Goal: Information Seeking & Learning: Learn about a topic

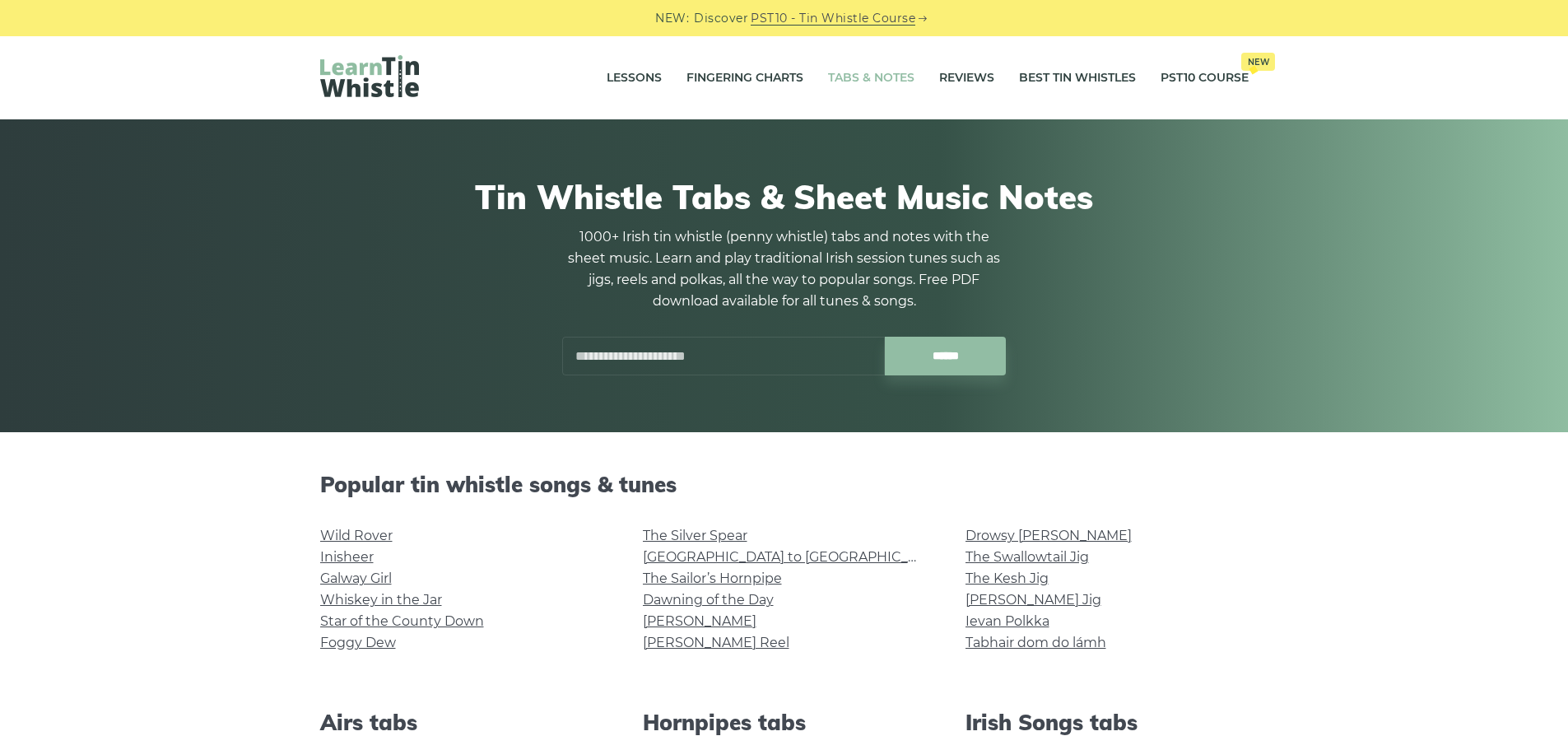
click at [797, 370] on input "text" at bounding box center [723, 356] width 323 height 39
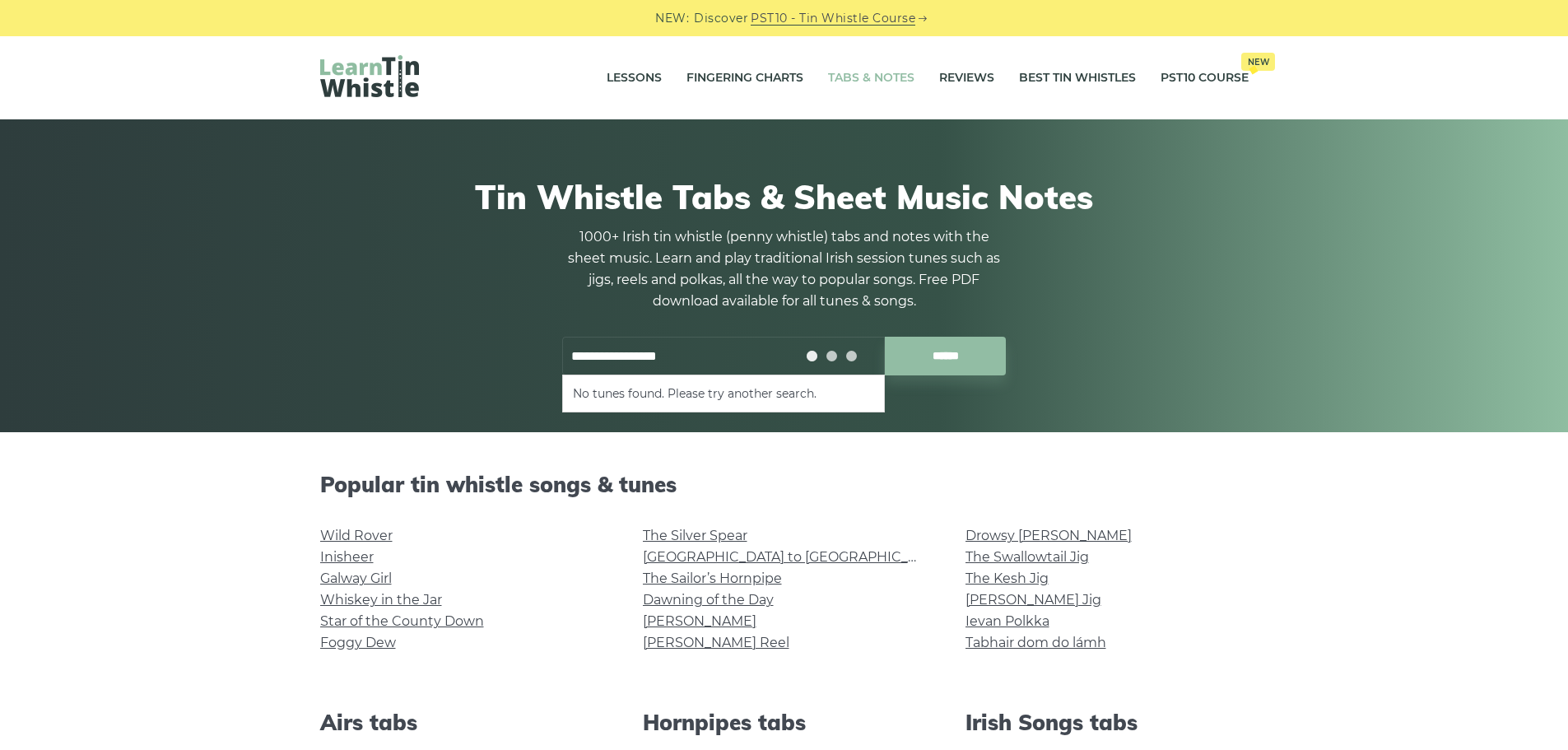
click at [884, 337] on input "******" at bounding box center [944, 356] width 121 height 39
click at [746, 346] on input "**********" at bounding box center [723, 356] width 323 height 39
type input "*"
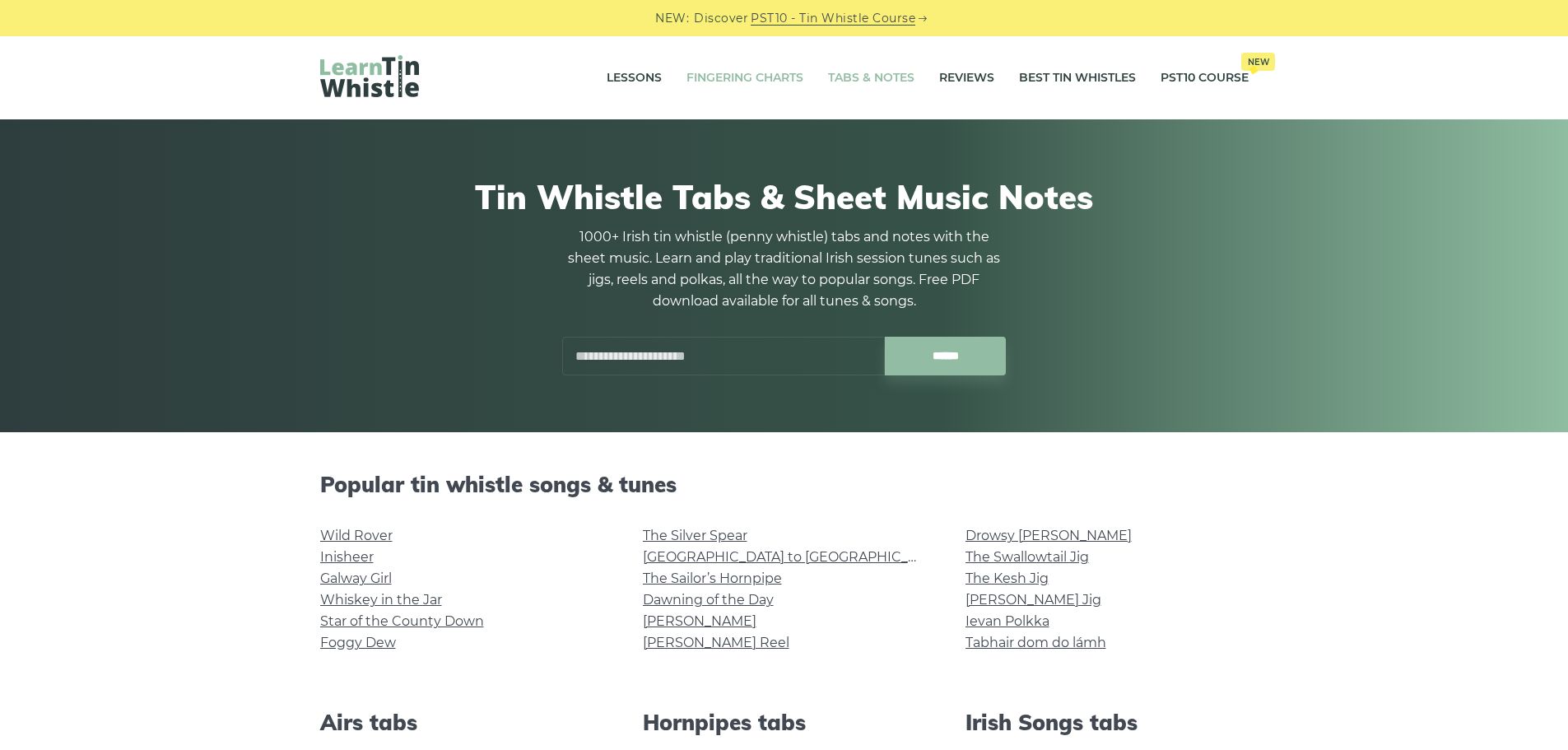
click at [771, 77] on link "Fingering Charts" at bounding box center [745, 78] width 116 height 41
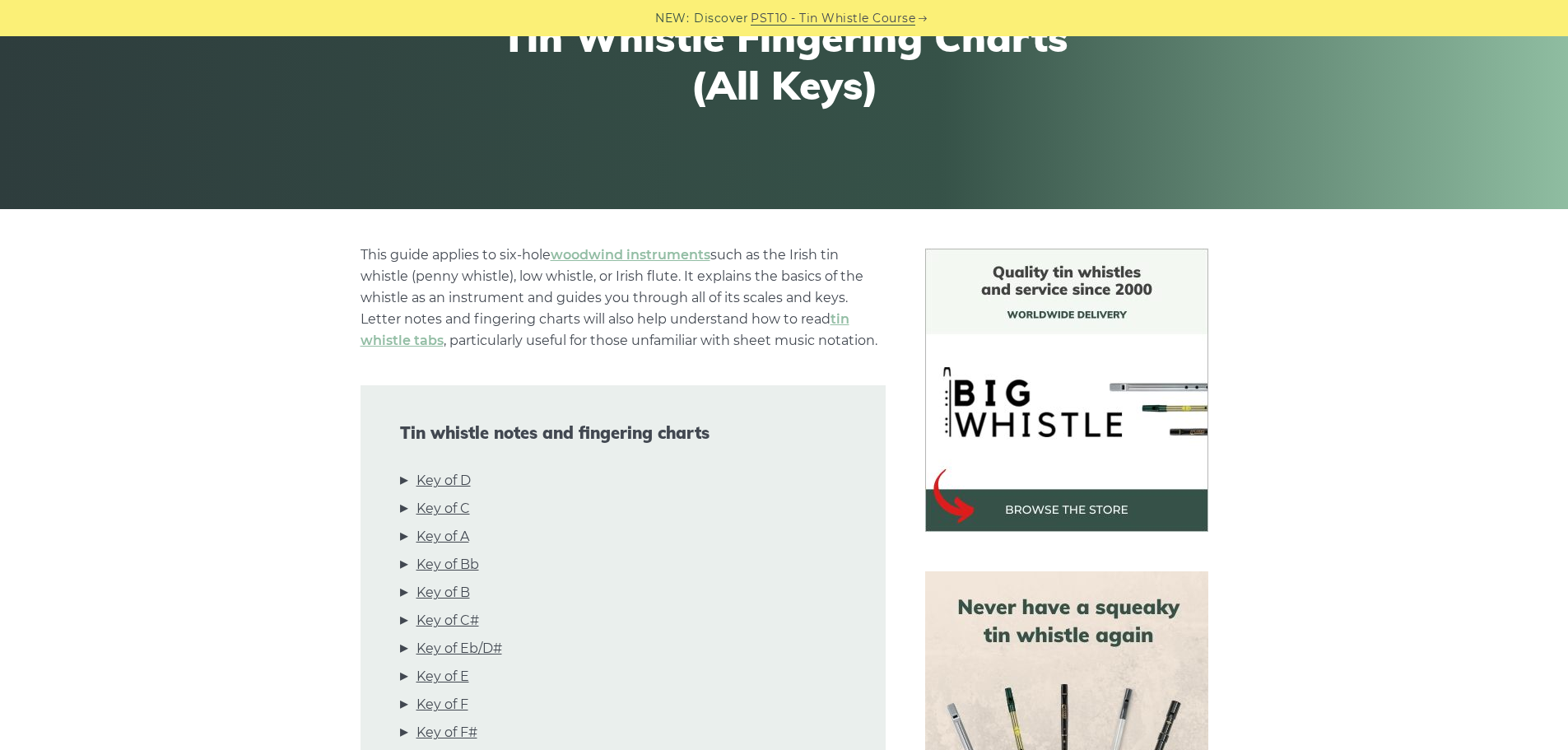
scroll to position [247, 0]
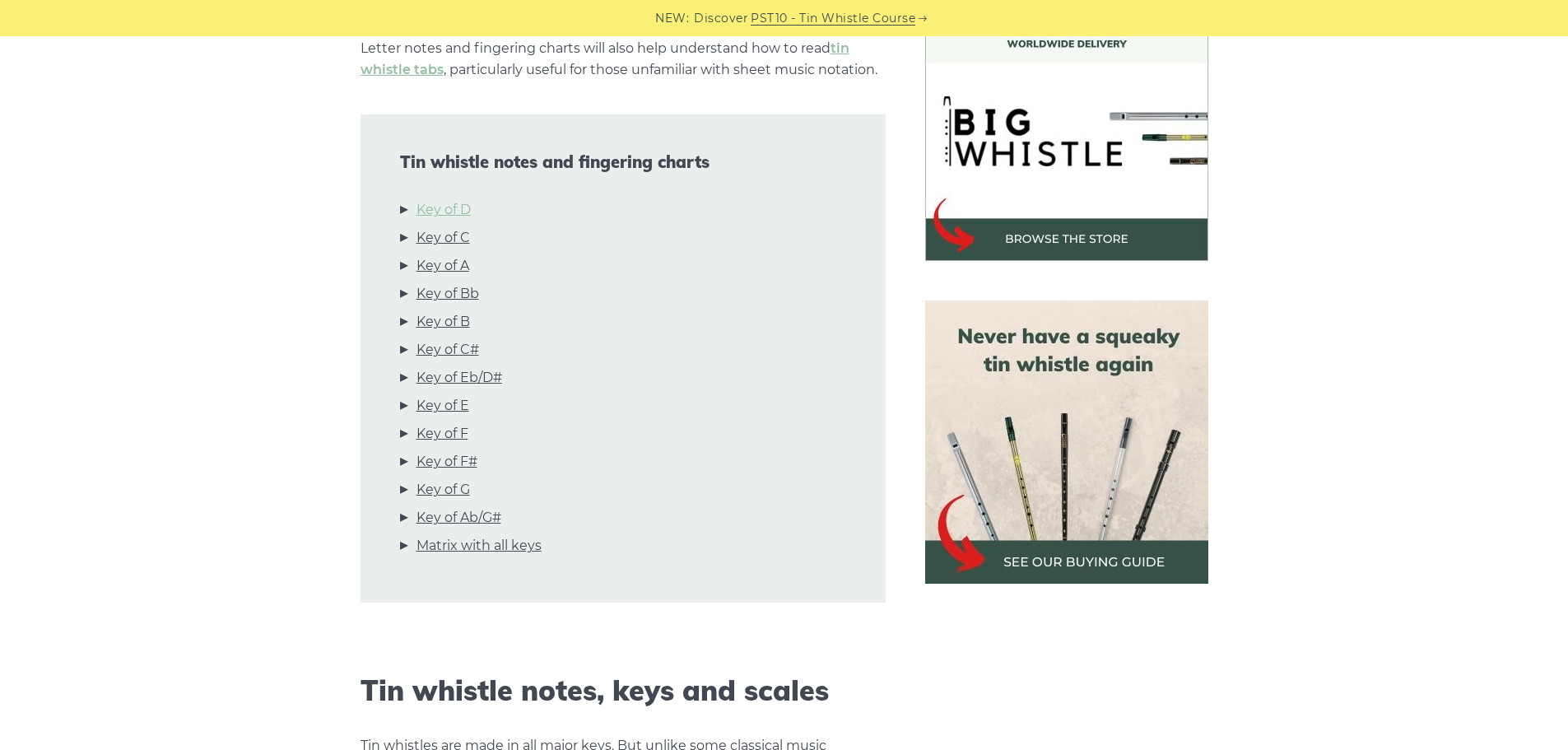
click at [463, 211] on link "Key of D" at bounding box center [444, 210] width 55 height 22
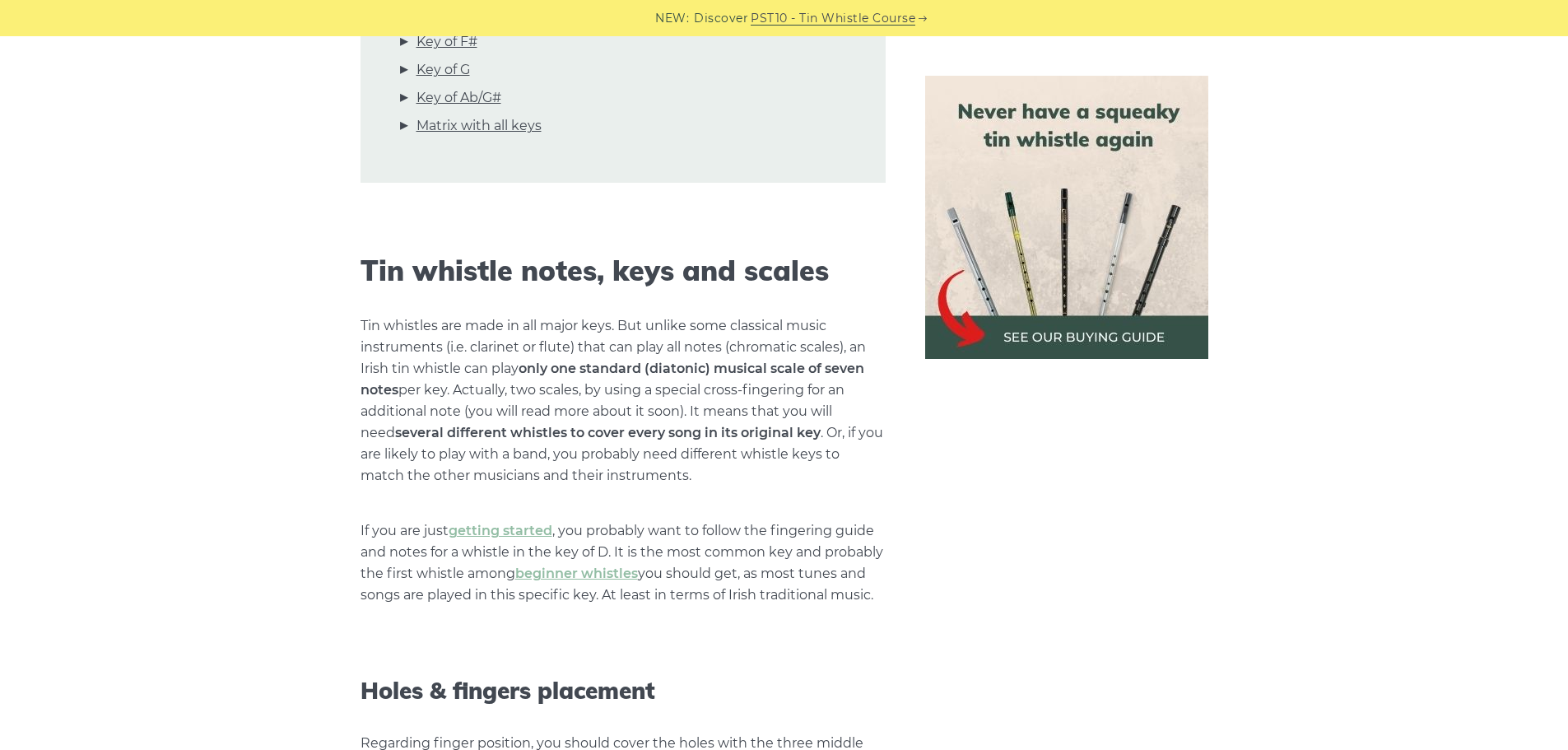
scroll to position [0, 0]
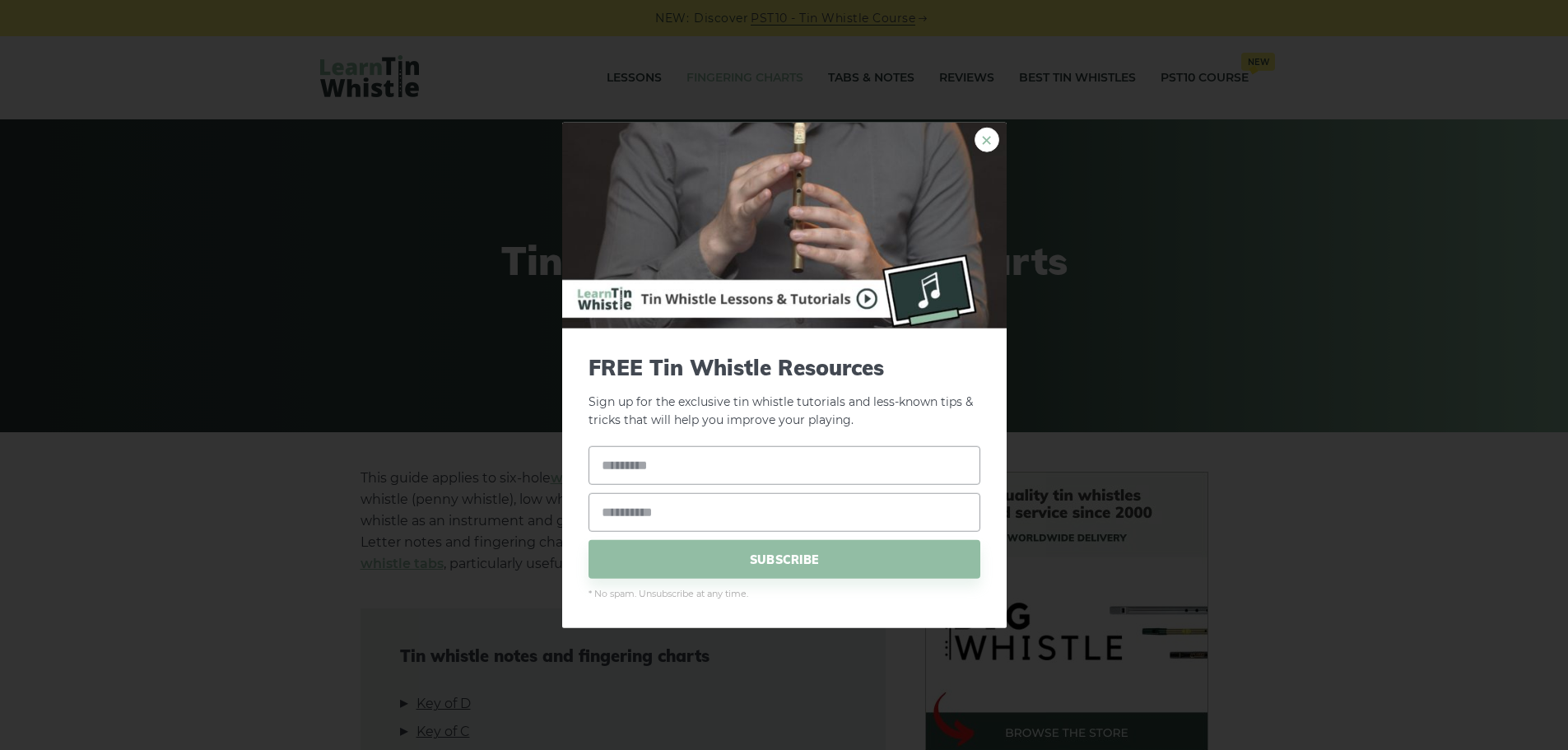
click at [989, 141] on link "×" at bounding box center [986, 139] width 25 height 25
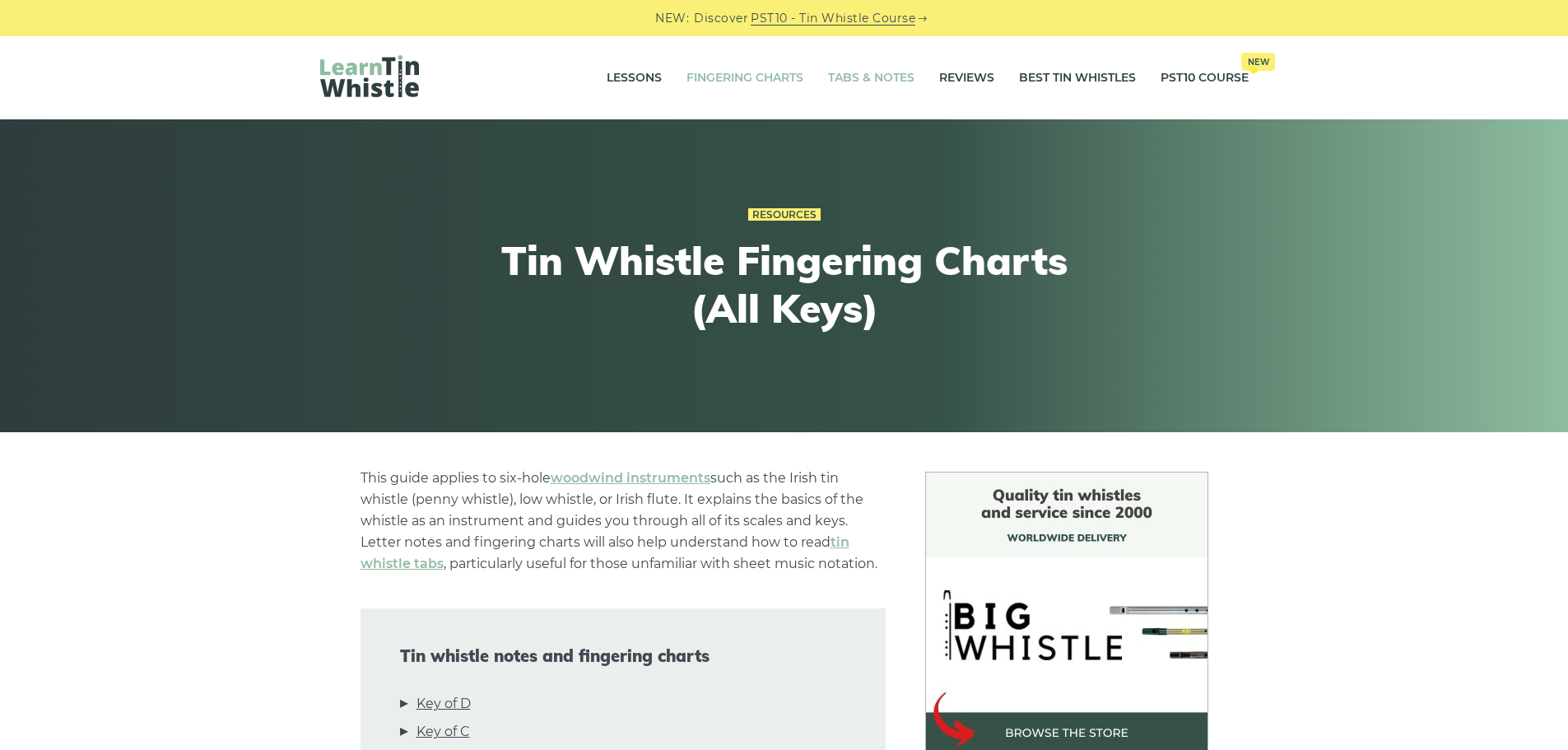
click at [852, 84] on link "Tabs & Notes" at bounding box center [871, 78] width 86 height 41
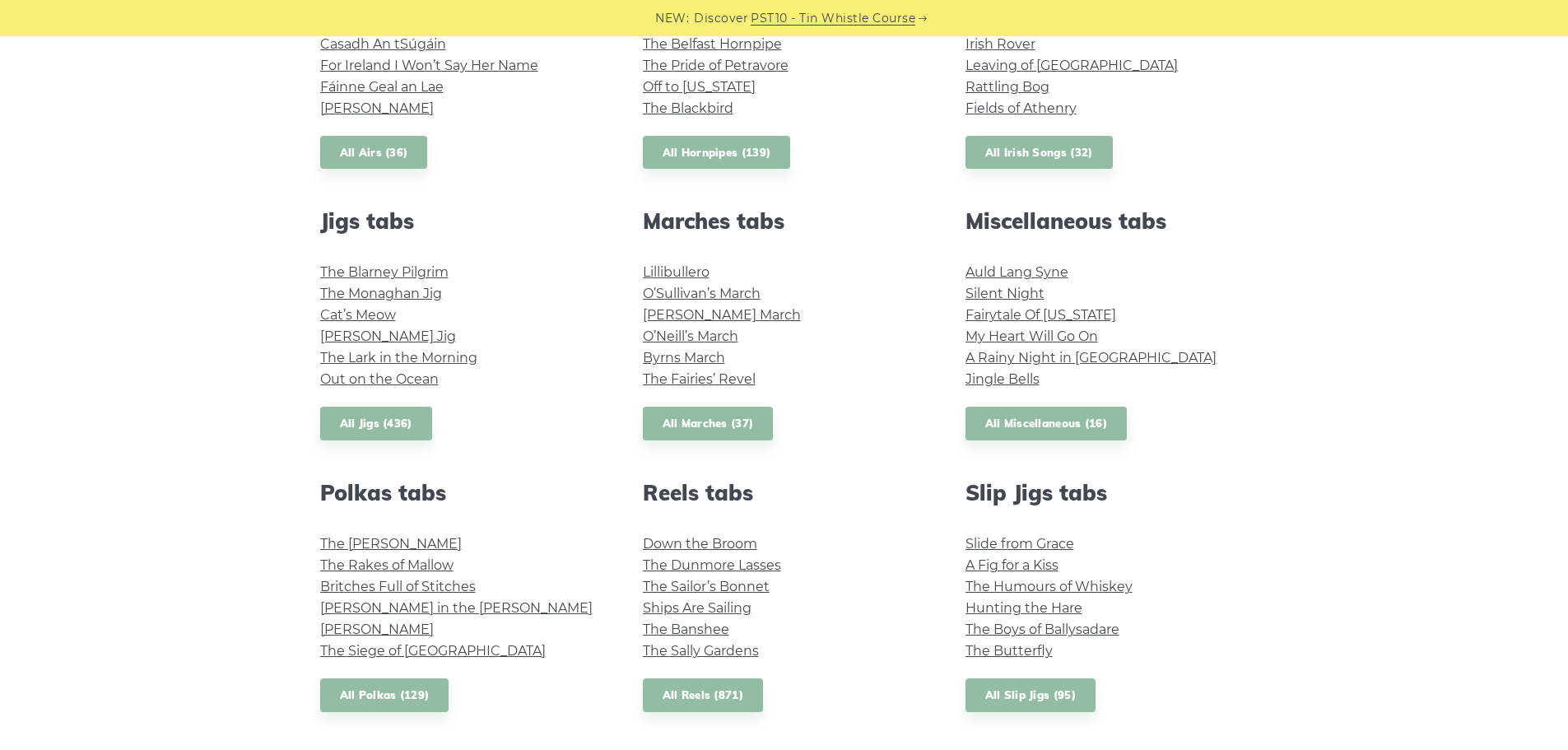
scroll to position [823, 0]
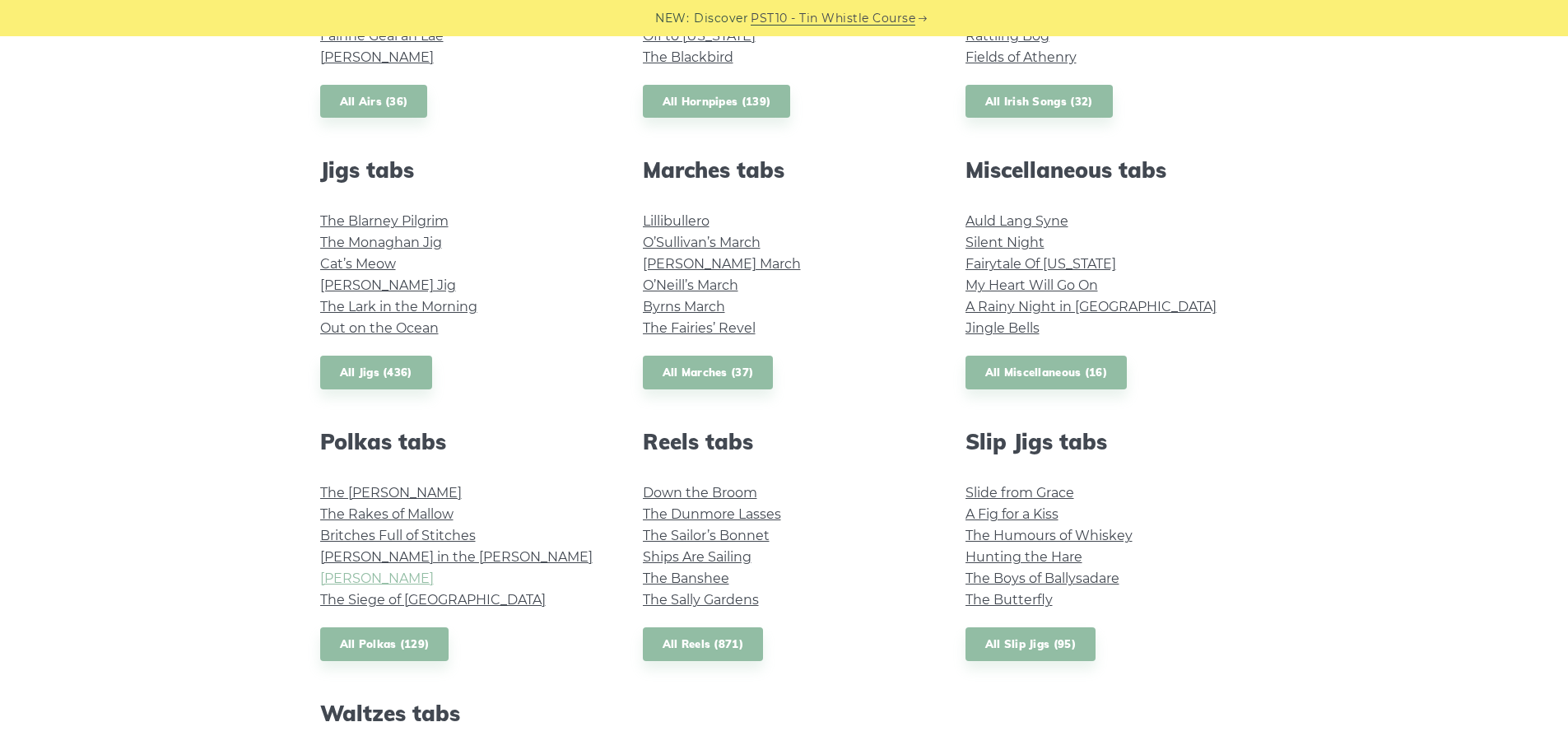
click at [351, 576] on link "John Ryan’s" at bounding box center [376, 577] width 114 height 15
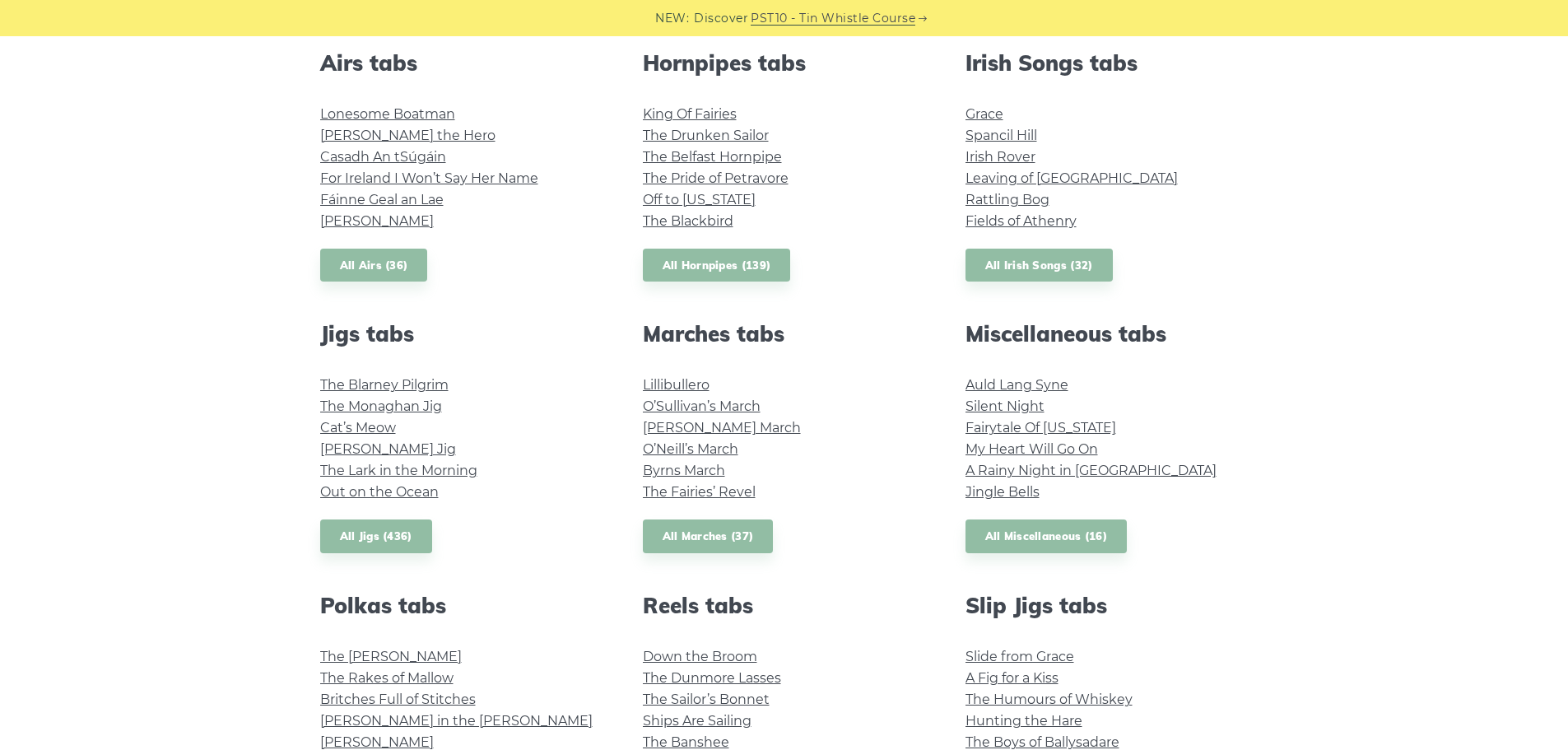
scroll to position [659, 0]
click at [1047, 270] on link "All Irish Songs (32)" at bounding box center [1038, 266] width 147 height 34
type input "*"
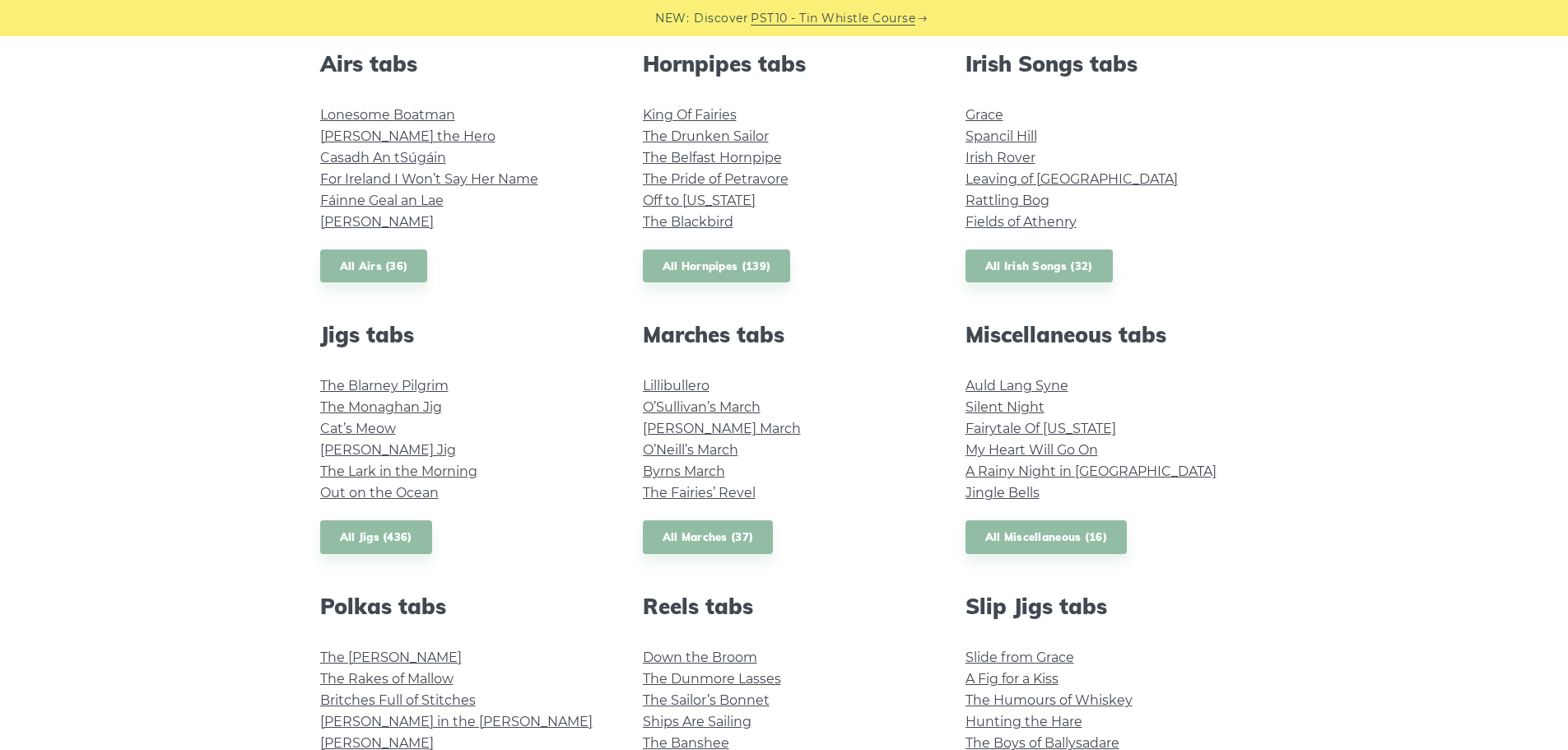
type input "*"
type input "****"
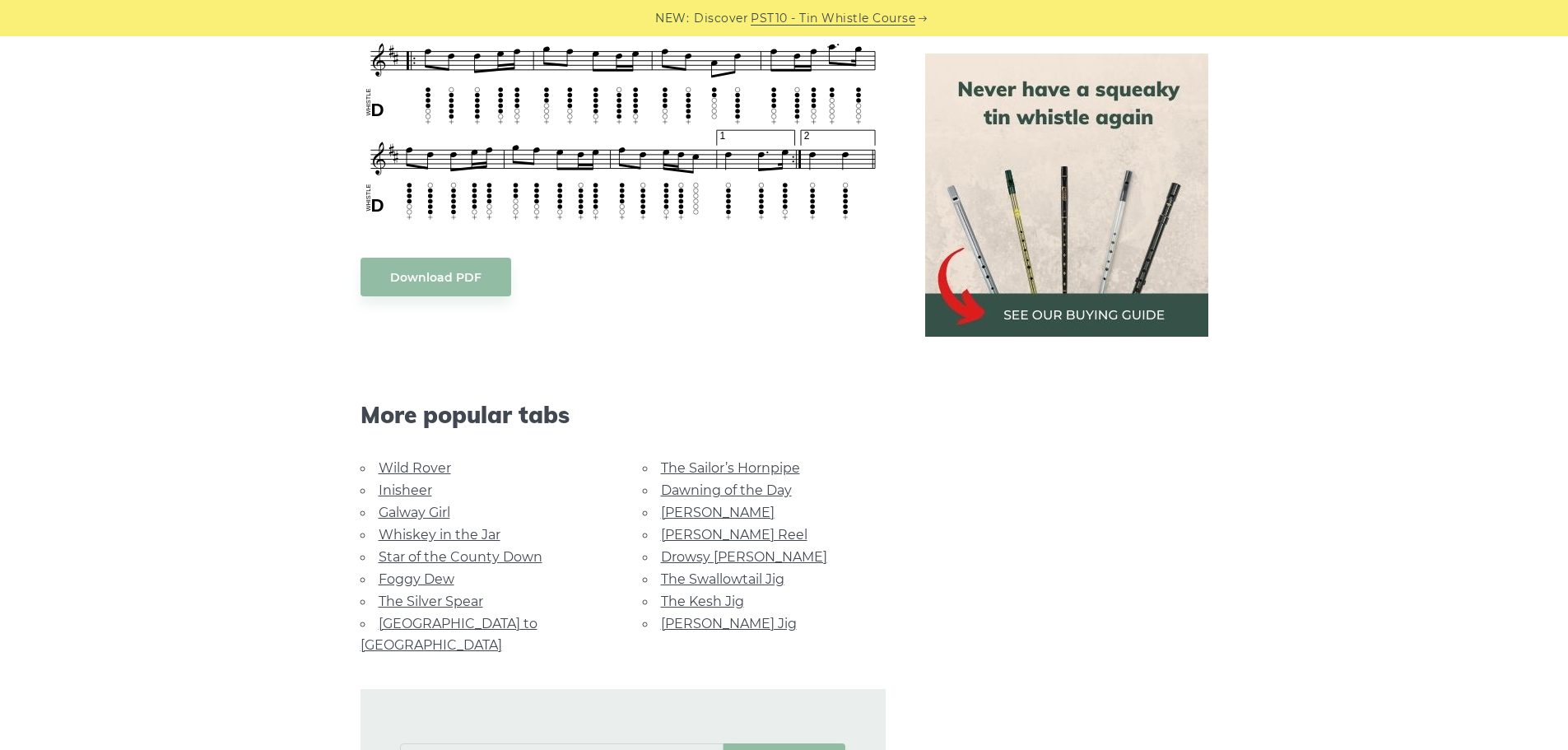
scroll to position [659, 0]
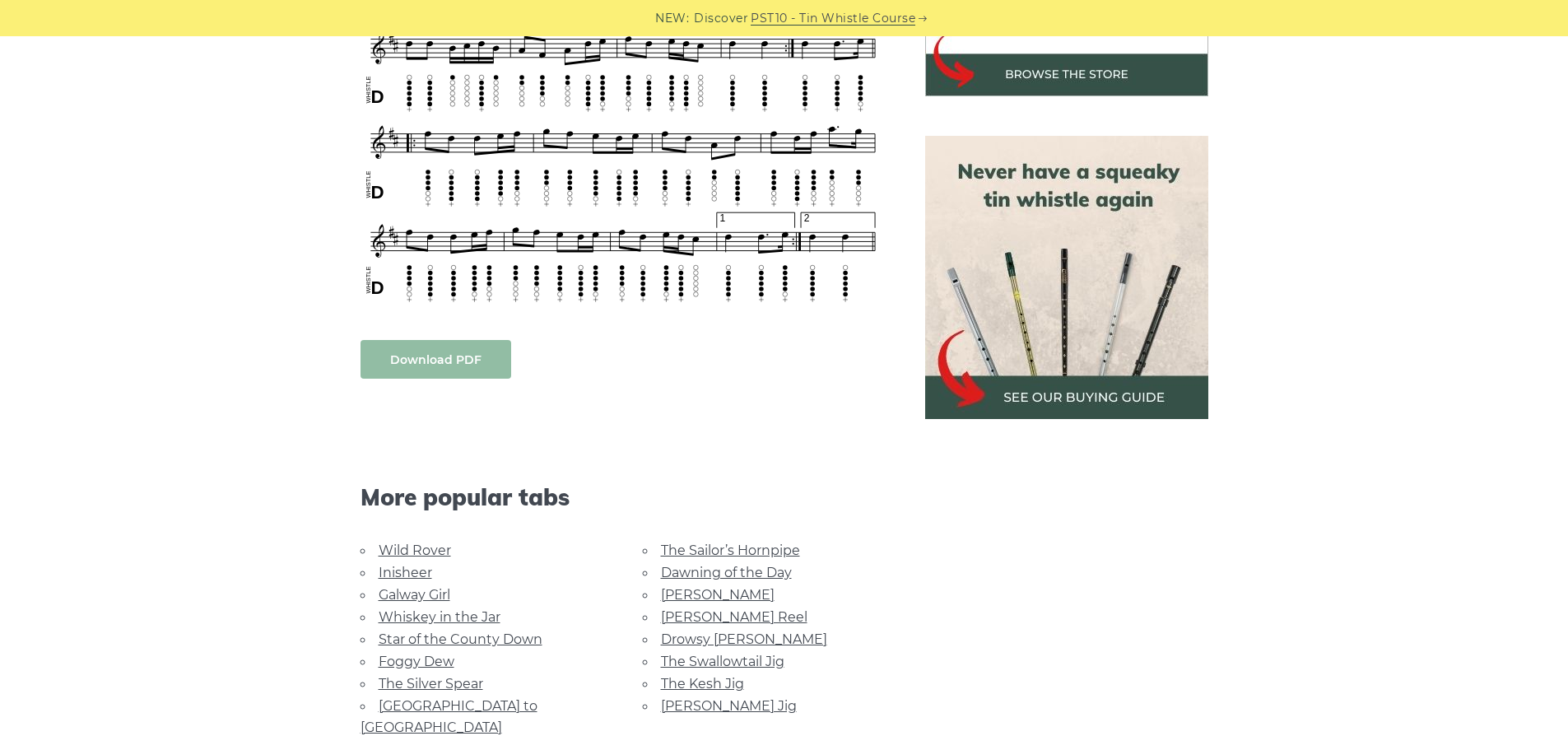
click at [439, 364] on body "NEW: Discover PST10 - Tin Whistle Course Lessons Fingering Charts Tabs & Notes …" at bounding box center [784, 612] width 1568 height 2541
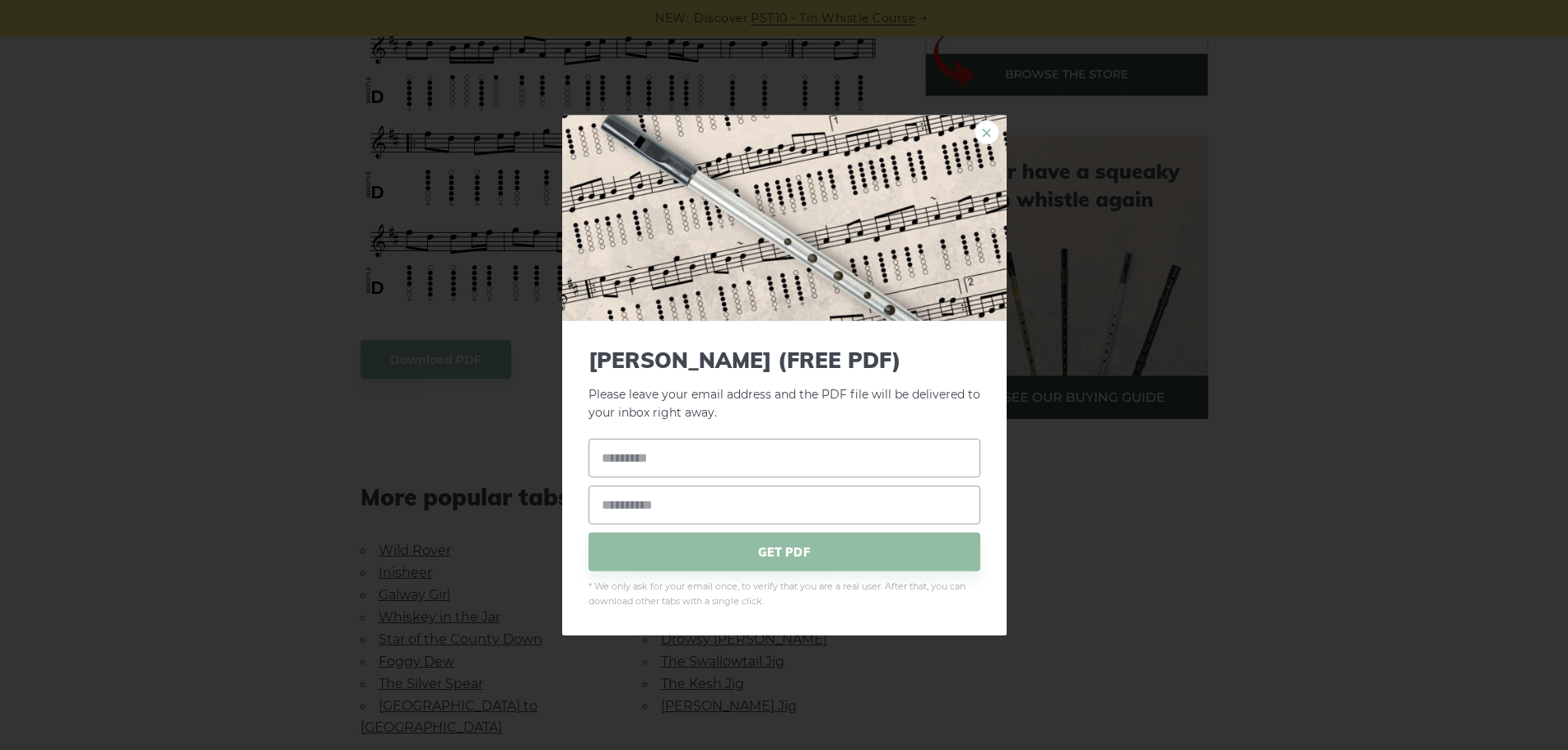
click at [987, 136] on link "×" at bounding box center [986, 132] width 25 height 25
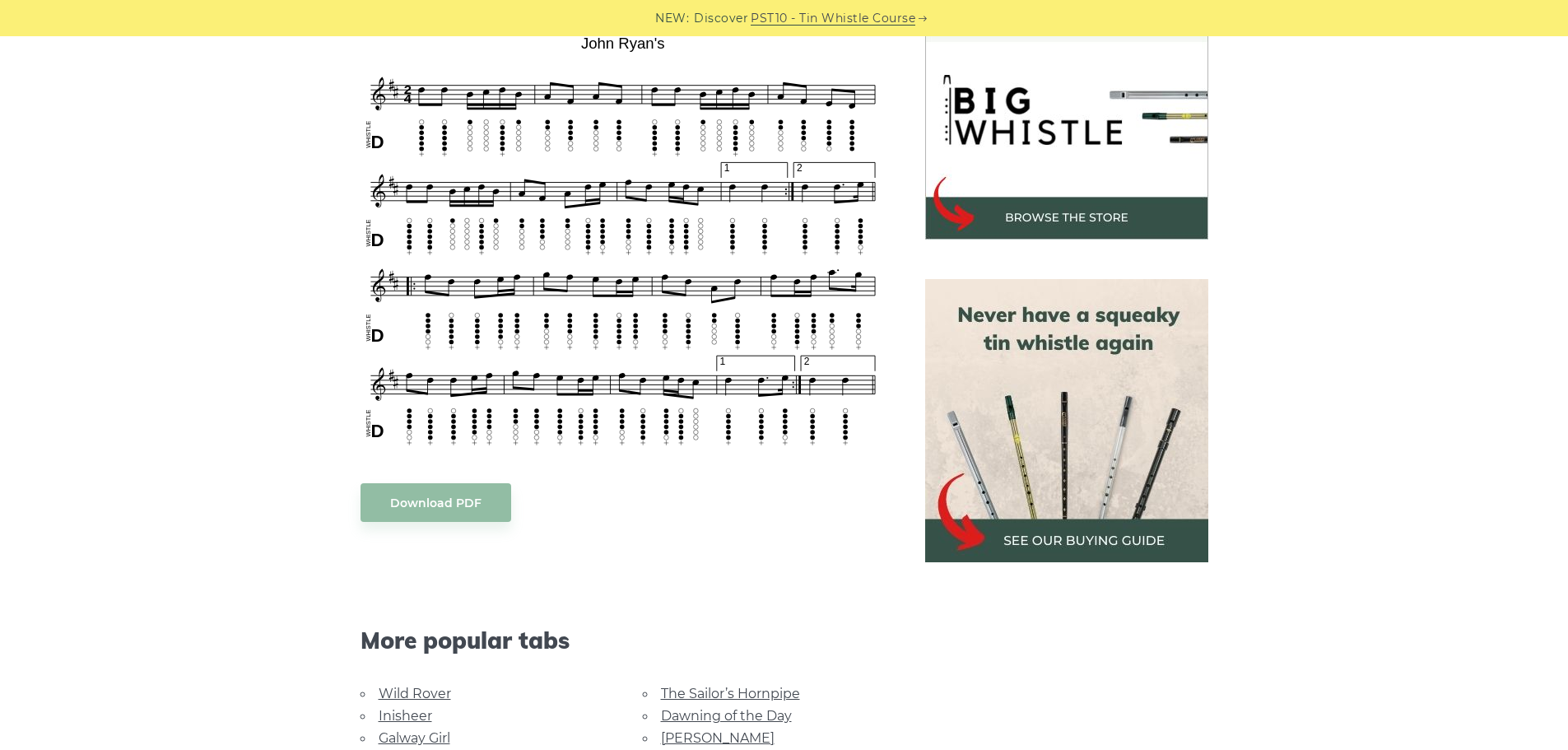
scroll to position [494, 0]
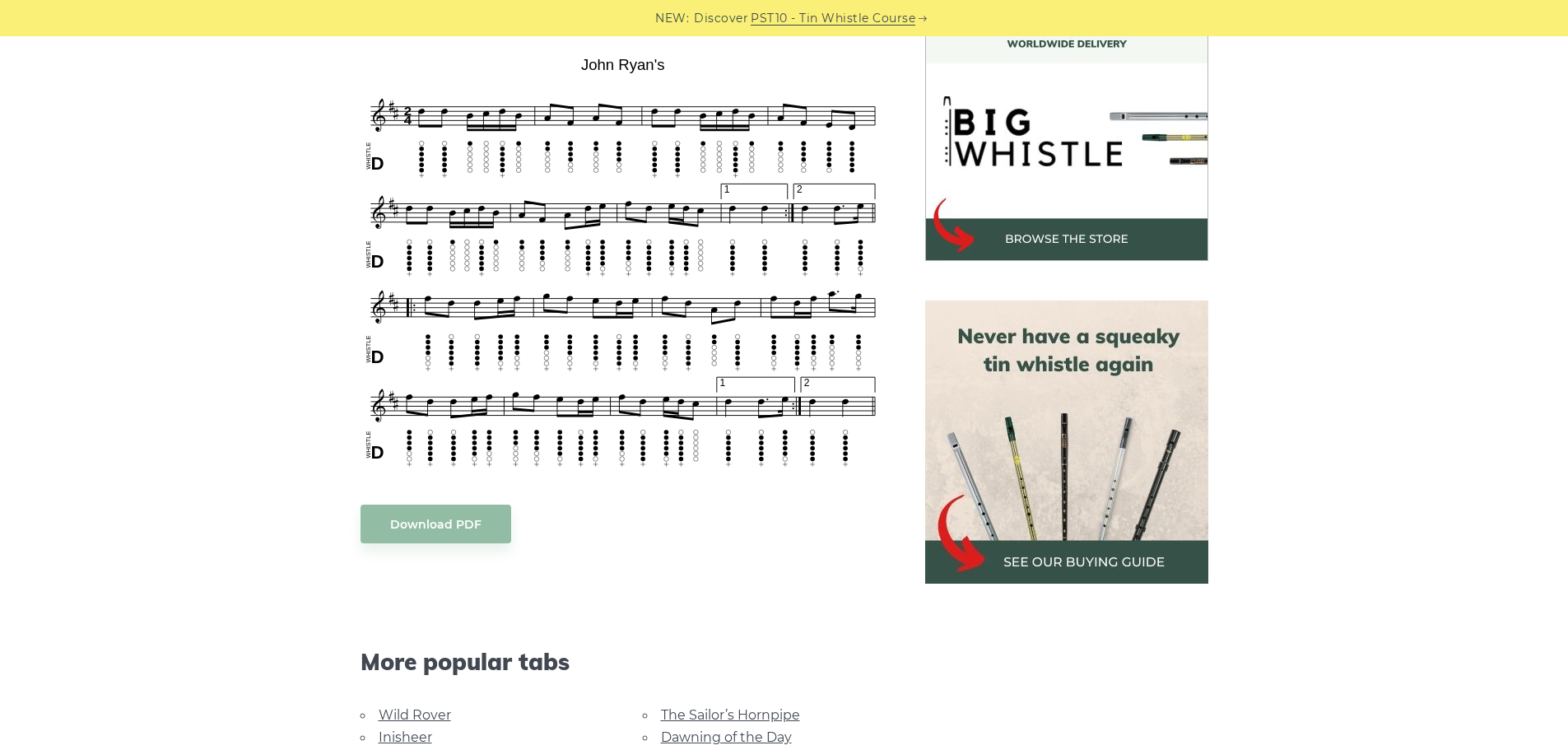
drag, startPoint x: 330, startPoint y: 52, endPoint x: 464, endPoint y: 81, distance: 137.1
click at [464, 81] on div "Sheet music notes and tab to play John Ryan’s on a tin whistle (penny whistle).…" at bounding box center [784, 533] width 968 height 1111
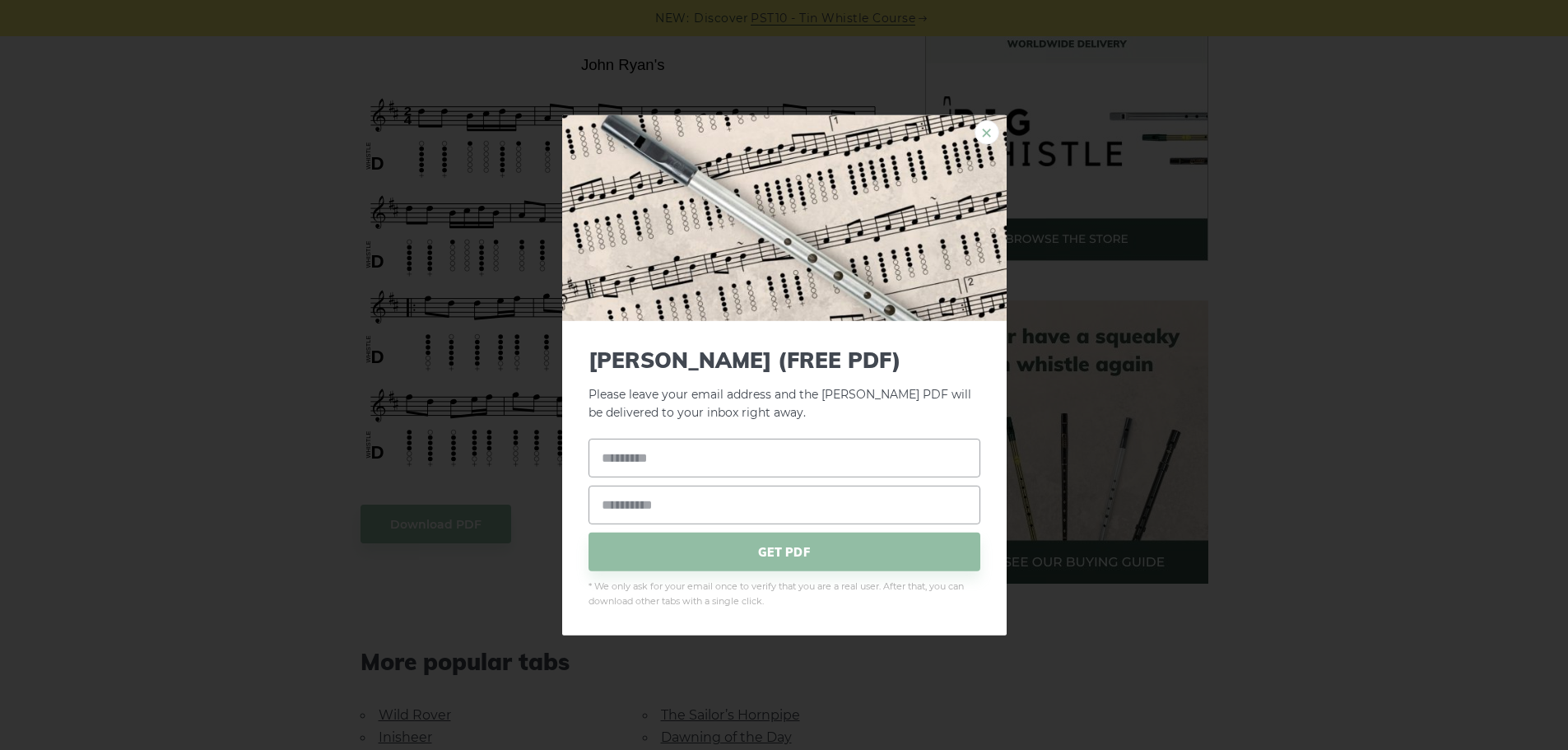
click at [988, 134] on link "×" at bounding box center [986, 132] width 25 height 25
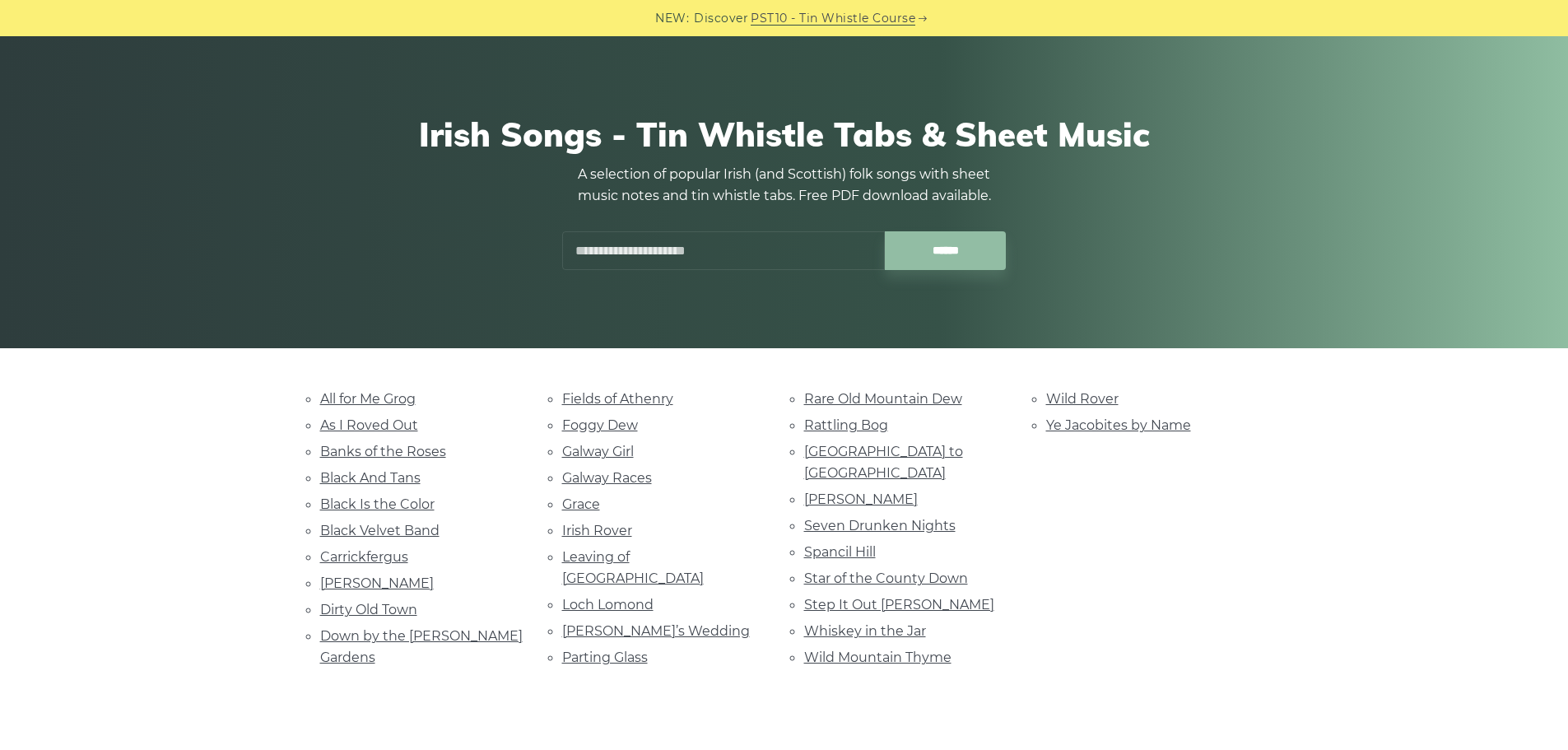
scroll to position [165, 0]
